Goal: Task Accomplishment & Management: Manage account settings

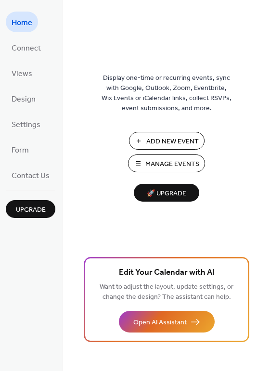
click at [167, 160] on span "Manage Events" at bounding box center [172, 164] width 54 height 10
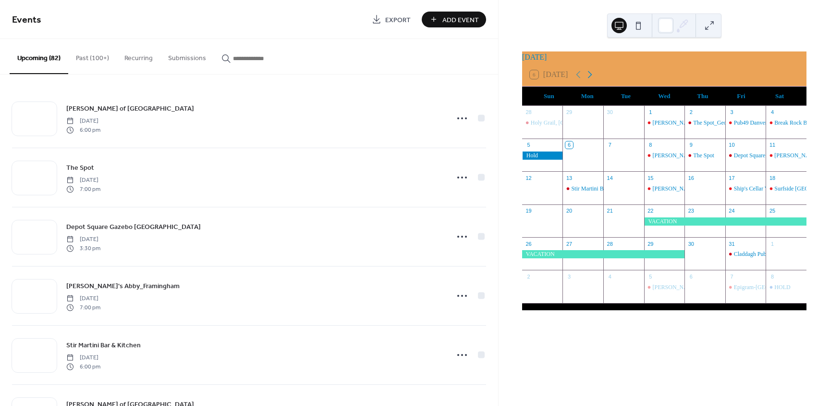
click at [594, 80] on icon at bounding box center [590, 75] width 12 height 12
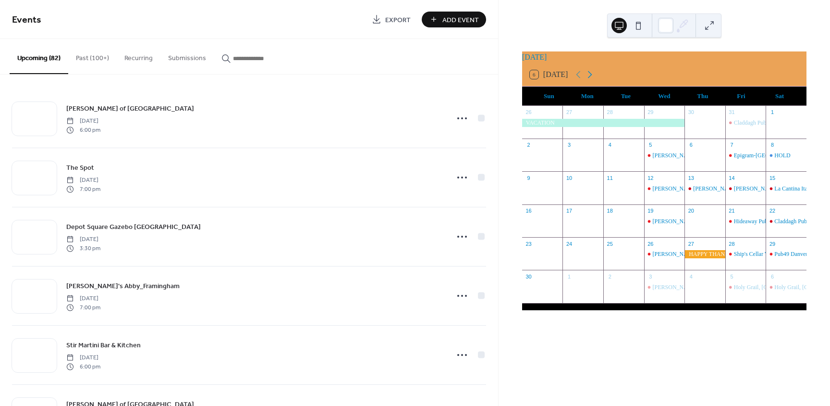
click at [594, 80] on icon at bounding box center [590, 75] width 12 height 12
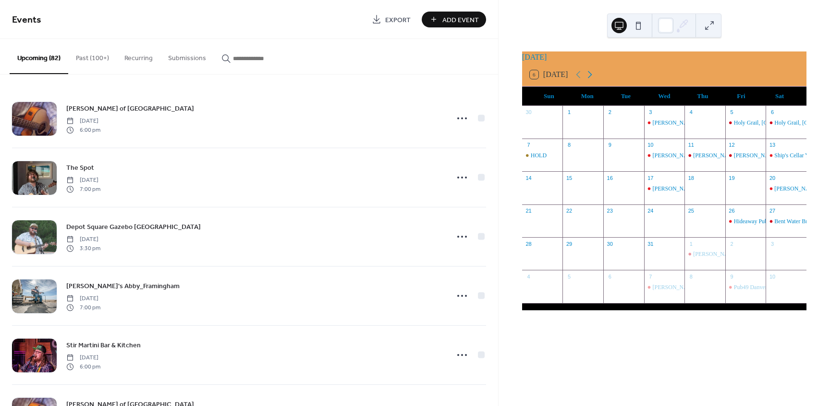
click at [594, 80] on icon at bounding box center [590, 75] width 12 height 12
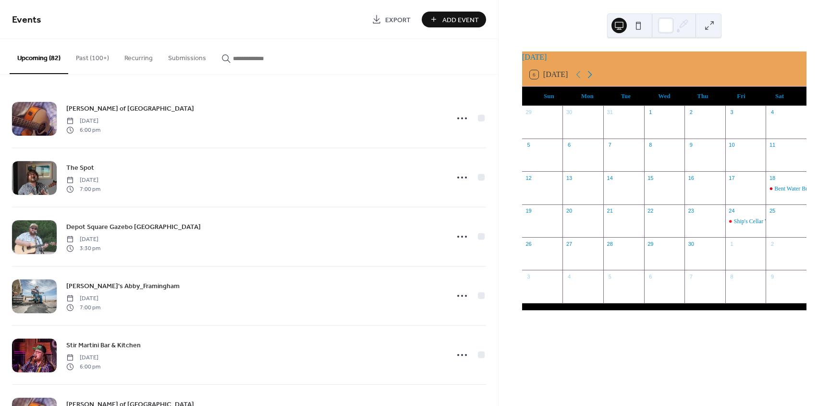
click at [594, 80] on icon at bounding box center [590, 75] width 12 height 12
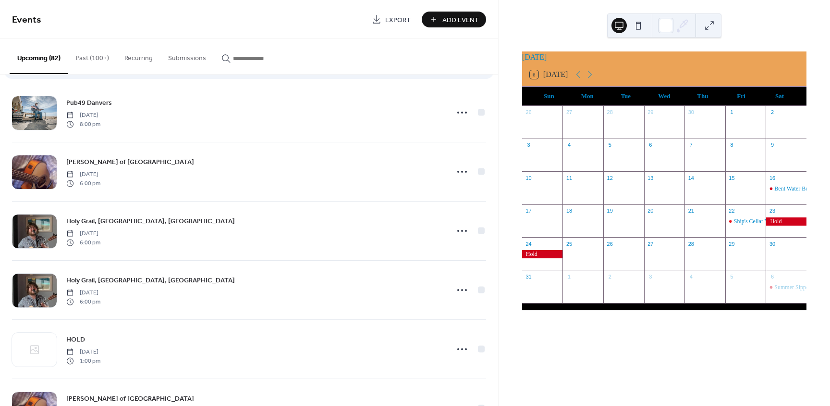
scroll to position [1370, 0]
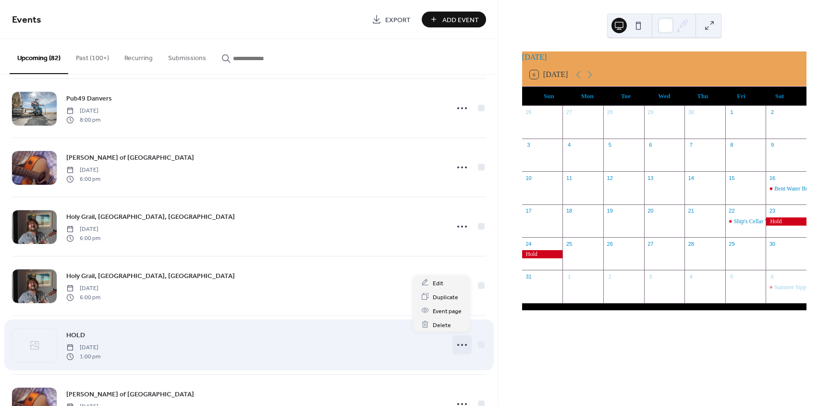
click at [458, 348] on div at bounding box center [462, 344] width 19 height 19
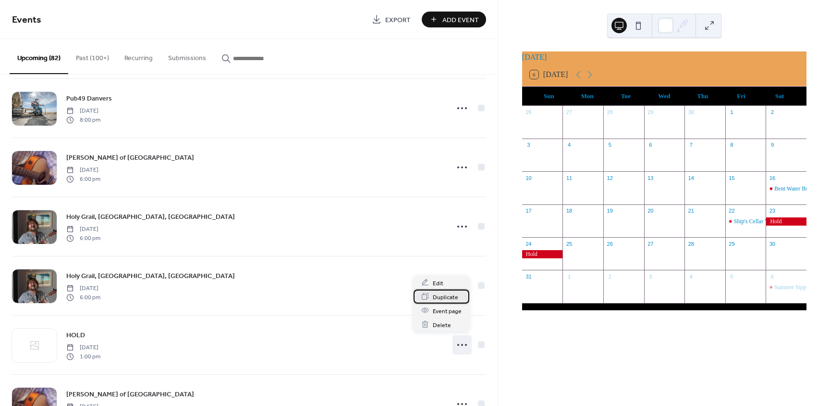
click at [444, 292] on span "Duplicate" at bounding box center [445, 297] width 25 height 10
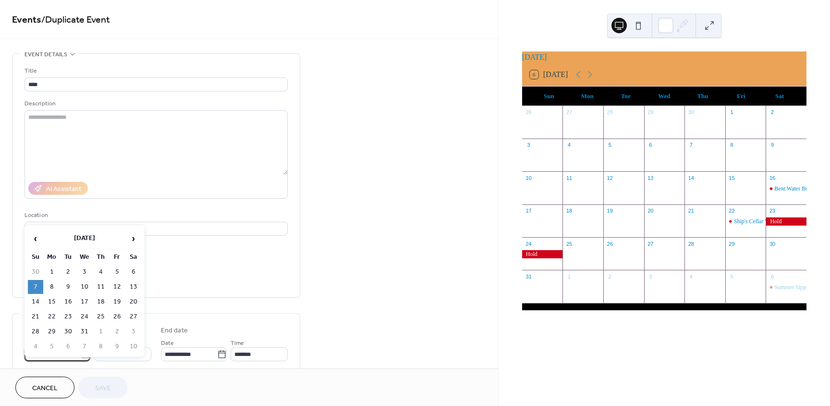
click at [54, 352] on body "**********" at bounding box center [415, 203] width 830 height 406
click at [136, 240] on span "›" at bounding box center [133, 238] width 14 height 19
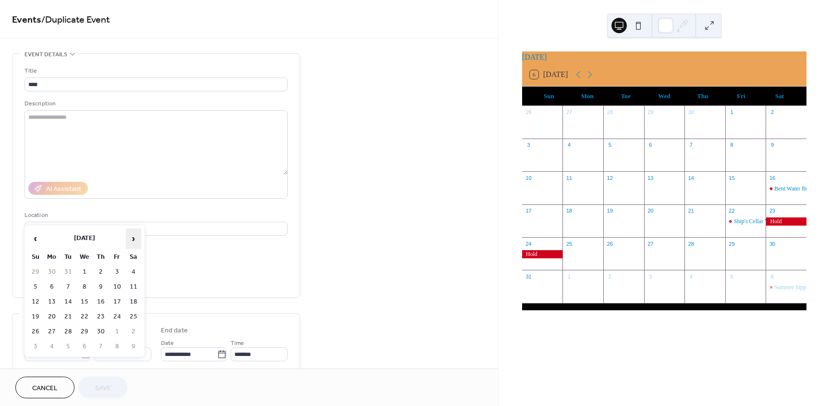
click at [136, 240] on span "›" at bounding box center [133, 238] width 14 height 19
click at [114, 271] on td "1" at bounding box center [117, 272] width 15 height 14
type input "**********"
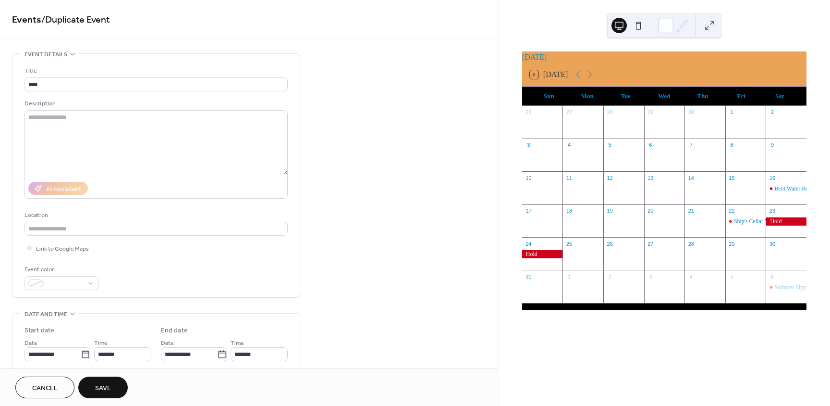
click at [97, 384] on span "Save" at bounding box center [103, 388] width 16 height 10
